Goal: Complete application form

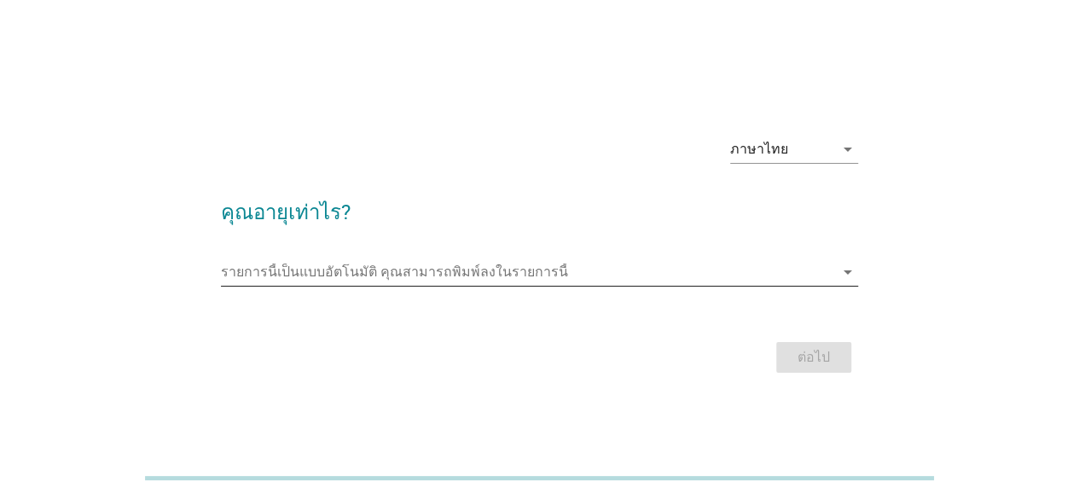
click at [392, 268] on input "รายการนี้เป็นแบบอัตโนมัติ คุณสามารถพิมพ์ลงในรายการนี้" at bounding box center [527, 271] width 613 height 27
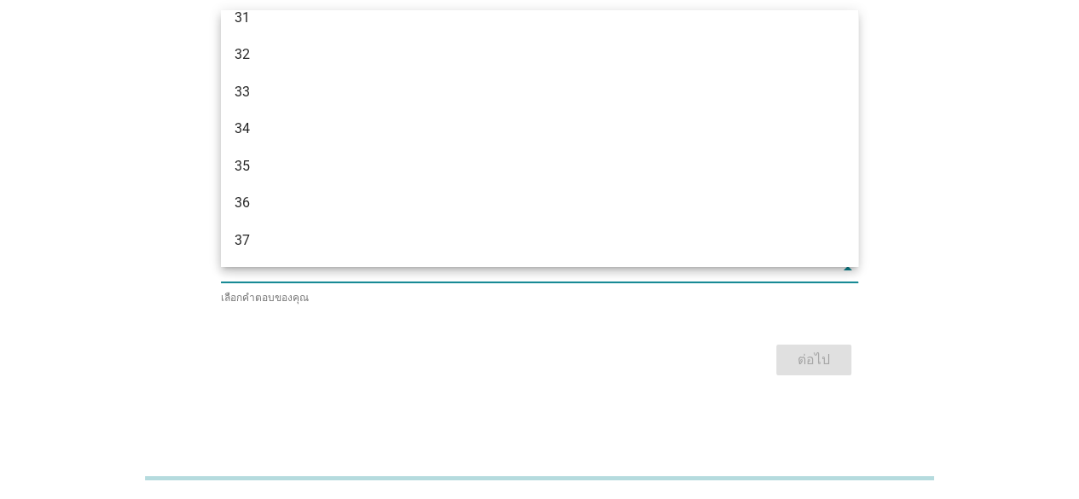
scroll to position [928, 0]
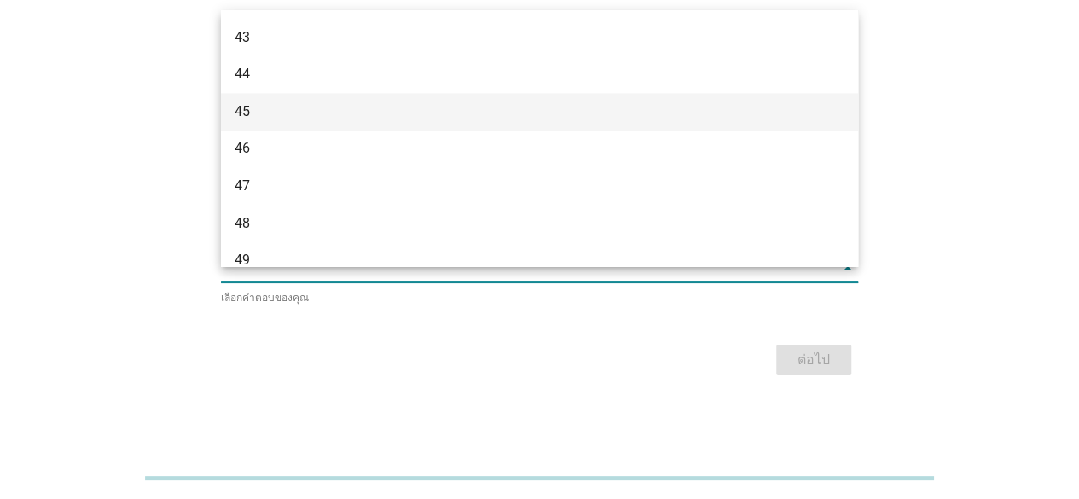
click at [385, 121] on div "45" at bounding box center [514, 112] width 559 height 20
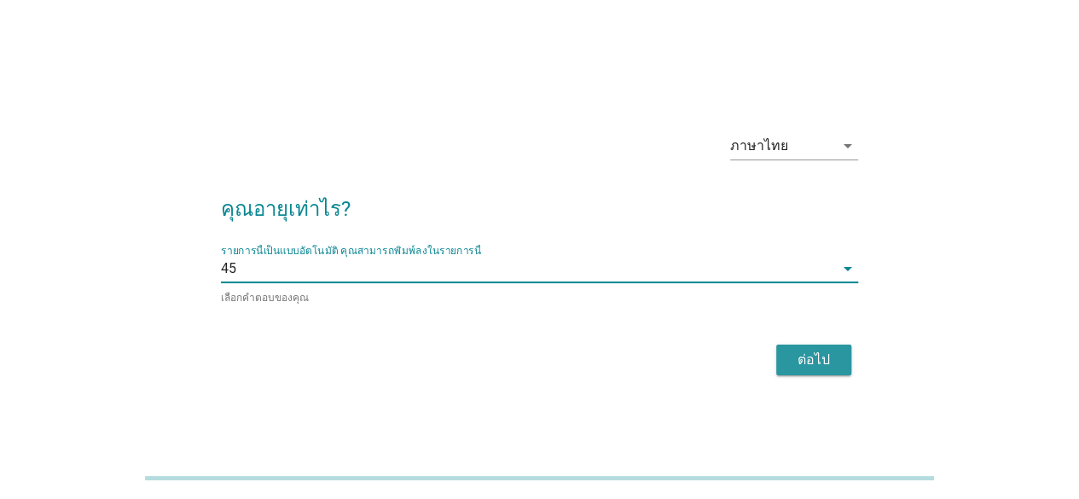
click at [839, 366] on button "ต่อไป" at bounding box center [813, 360] width 75 height 31
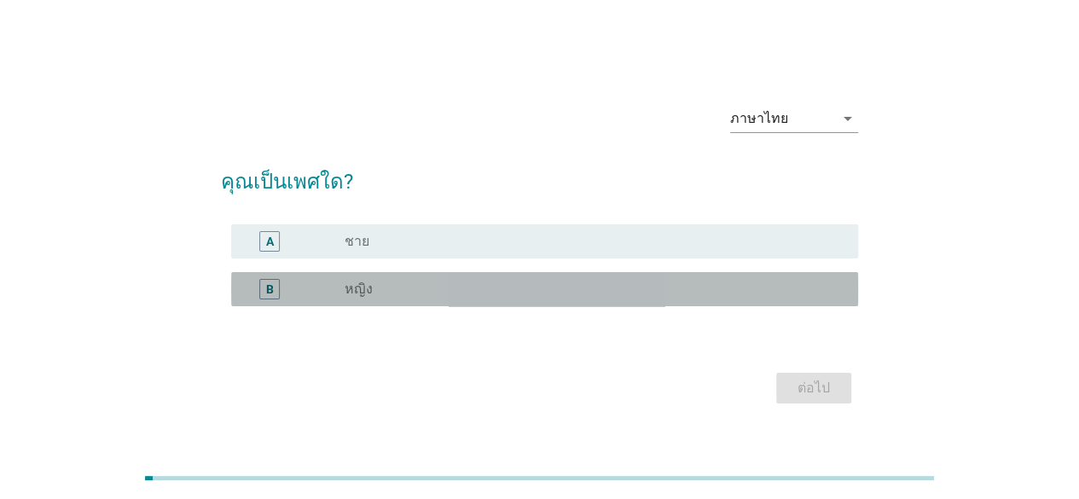
click at [439, 287] on div "radio_button_unchecked หญิง" at bounding box center [588, 289] width 486 height 17
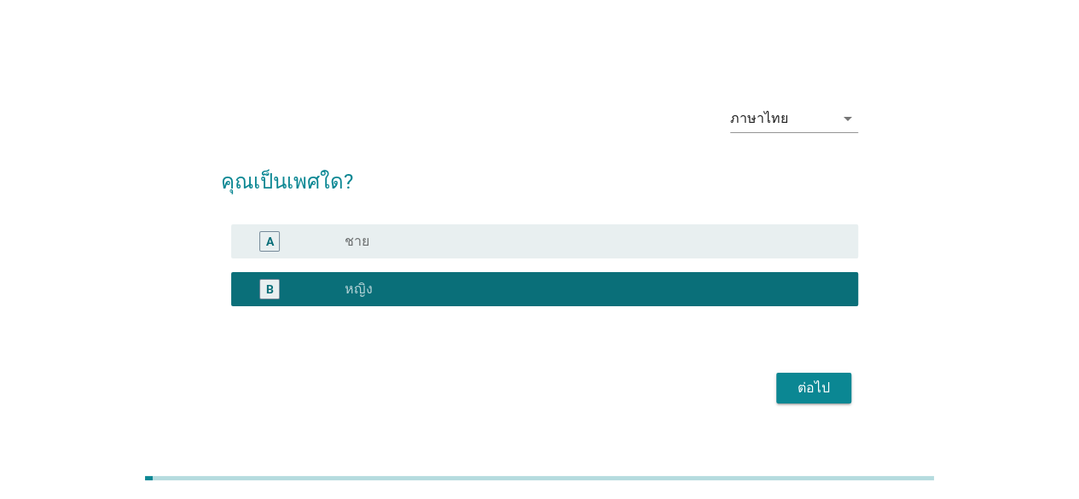
click at [822, 391] on div "ต่อไป" at bounding box center [814, 388] width 48 height 20
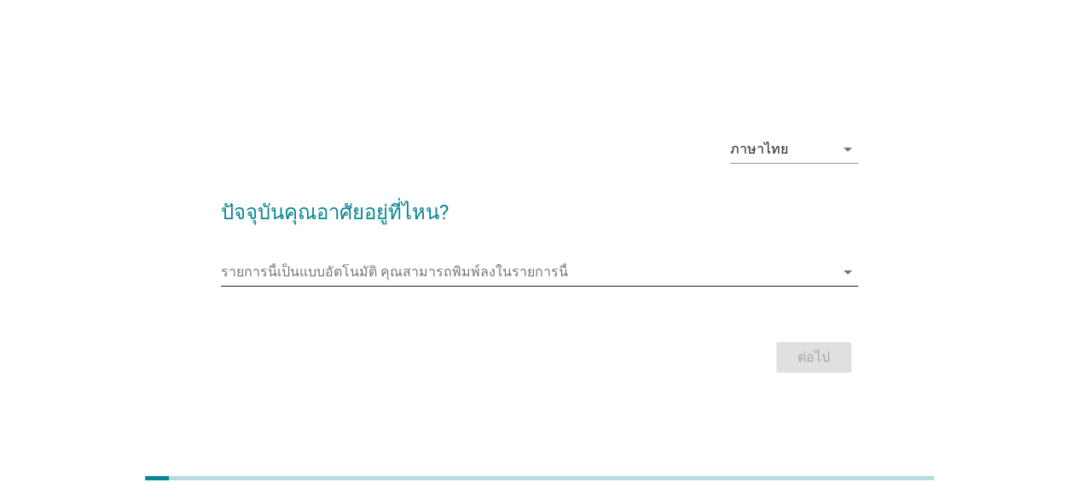
click at [319, 270] on input "รายการนี้เป็นแบบอัตโนมัติ คุณสามารถพิมพ์ลงในรายการนี้" at bounding box center [527, 271] width 613 height 27
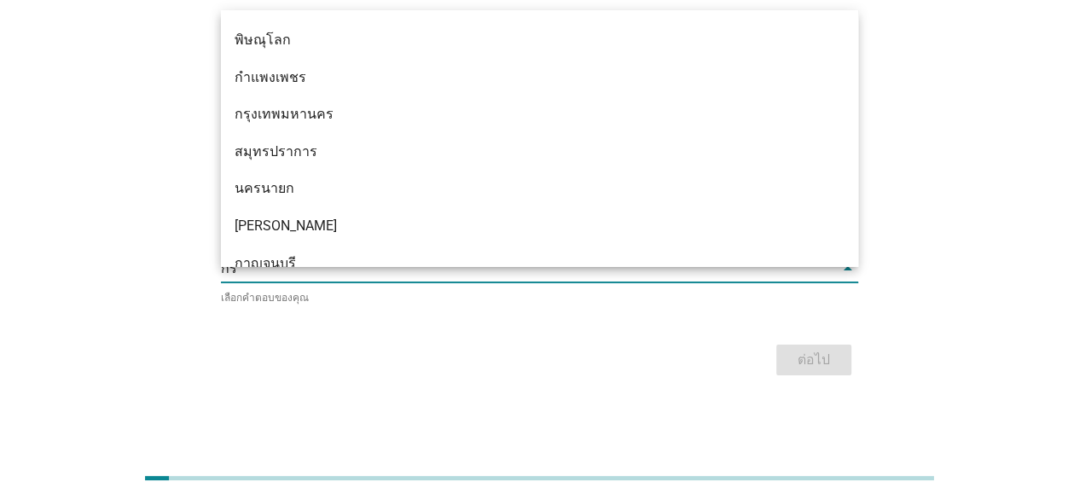
scroll to position [0, 0]
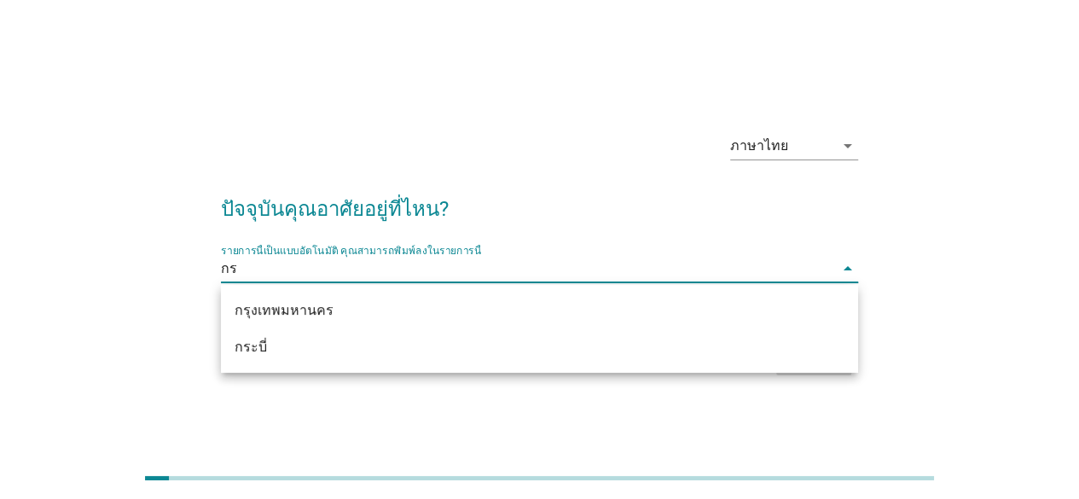
type input "กร"
click at [363, 289] on div "กรุงเทพมหานคร กระบี่" at bounding box center [539, 329] width 637 height 88
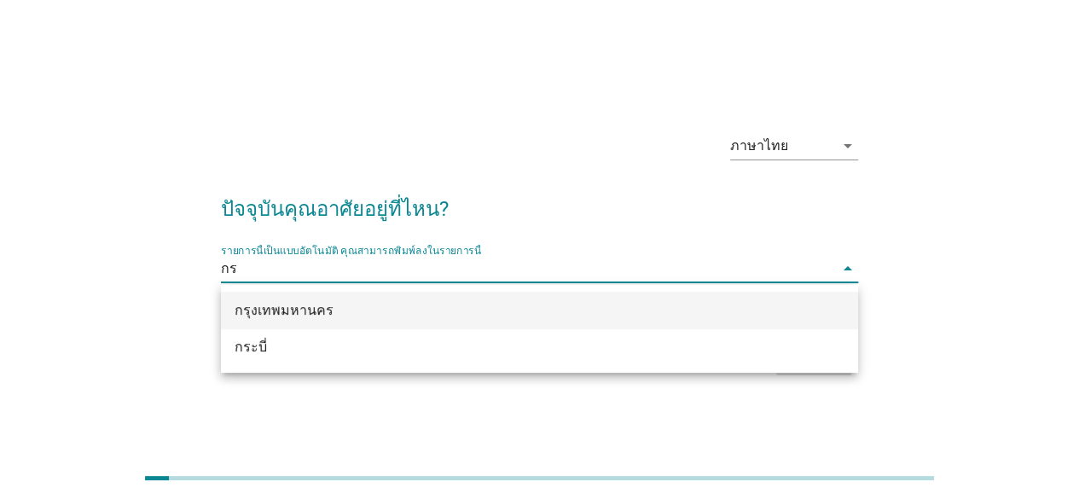
click at [368, 298] on div "กรุงเทพมหานคร" at bounding box center [539, 311] width 637 height 38
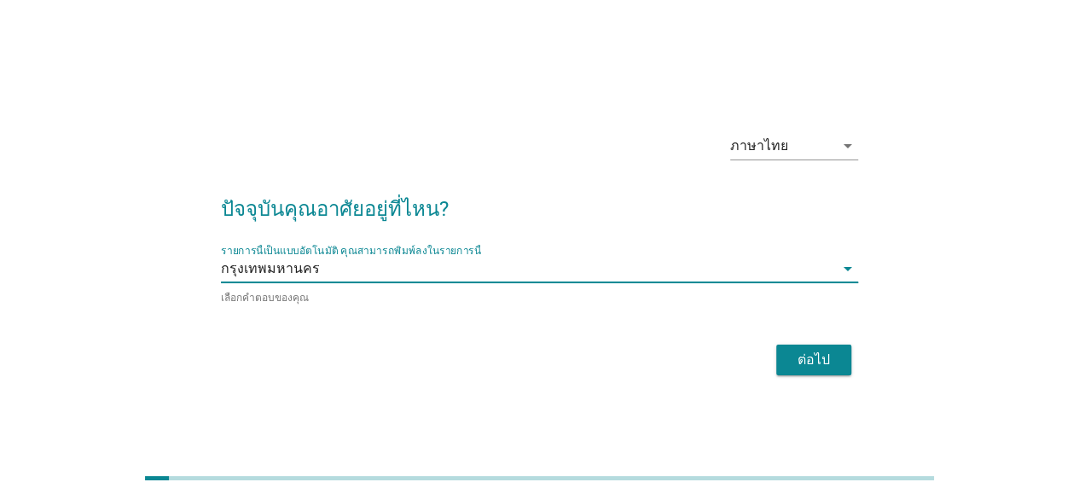
click at [811, 365] on div "ต่อไป" at bounding box center [814, 360] width 48 height 20
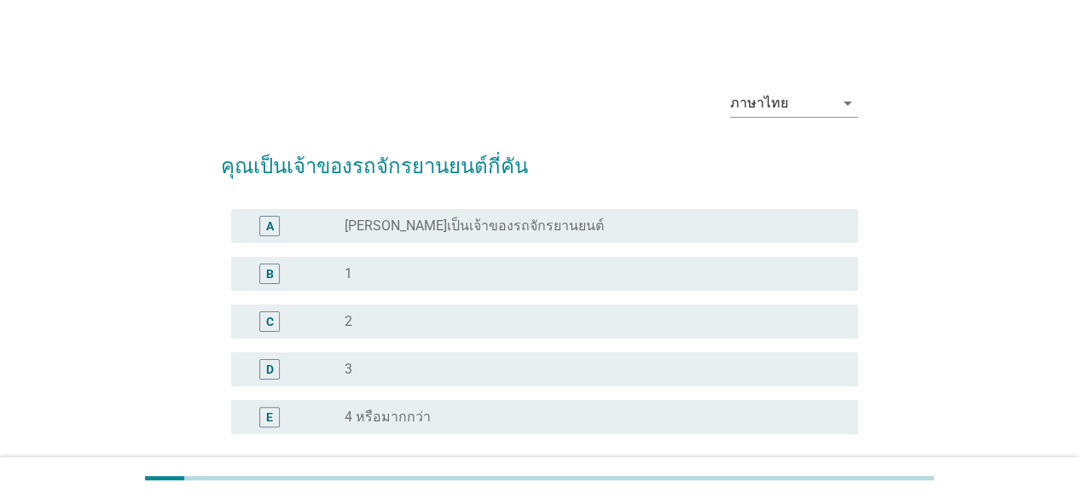
click at [351, 229] on label "[PERSON_NAME]เป็นเจ้าของรถจักรยานยนต์" at bounding box center [474, 226] width 259 height 17
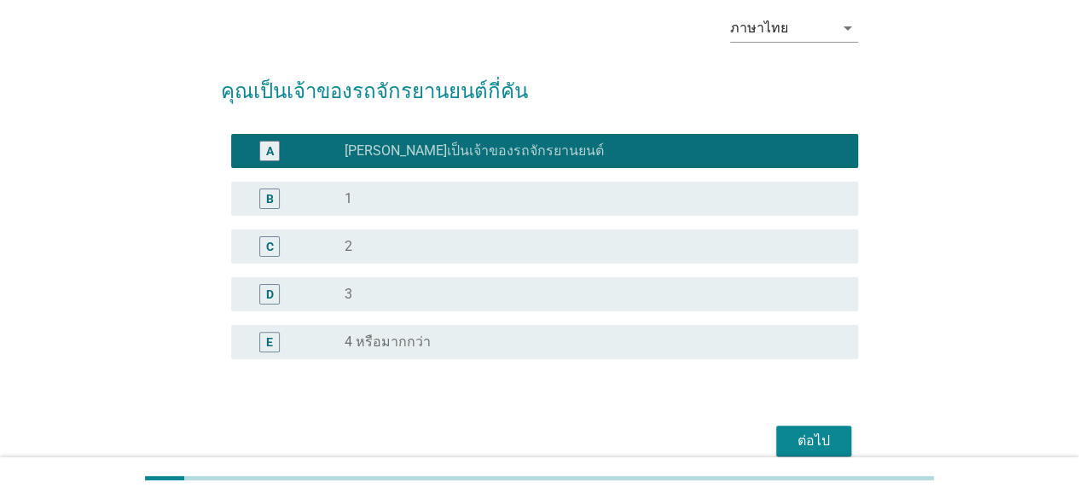
scroll to position [79, 0]
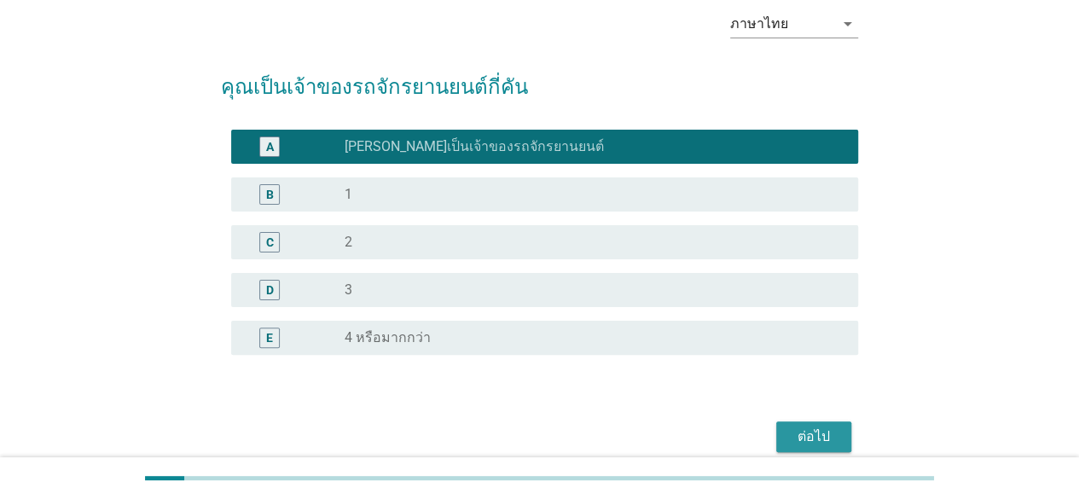
click at [787, 436] on button "ต่อไป" at bounding box center [813, 436] width 75 height 31
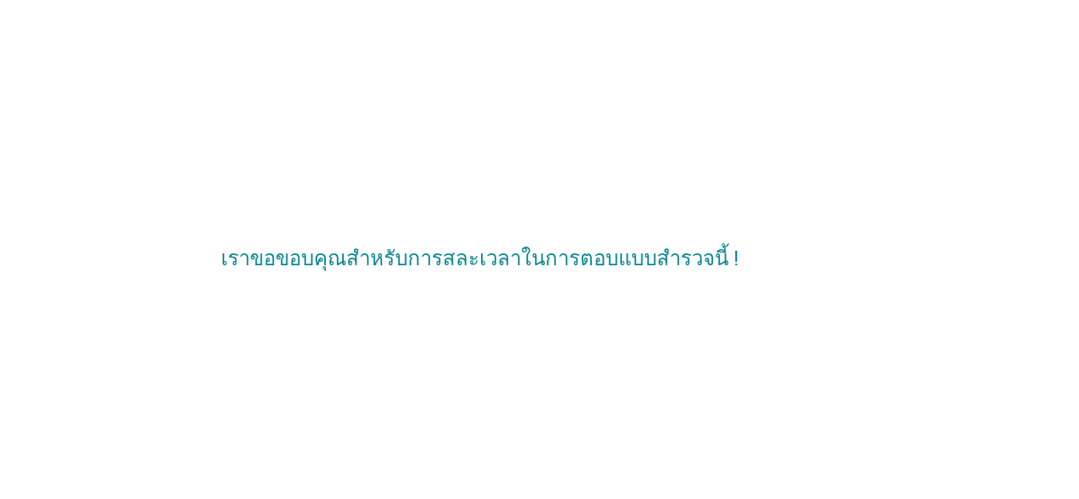
scroll to position [0, 0]
